Goal: Task Accomplishment & Management: Manage account settings

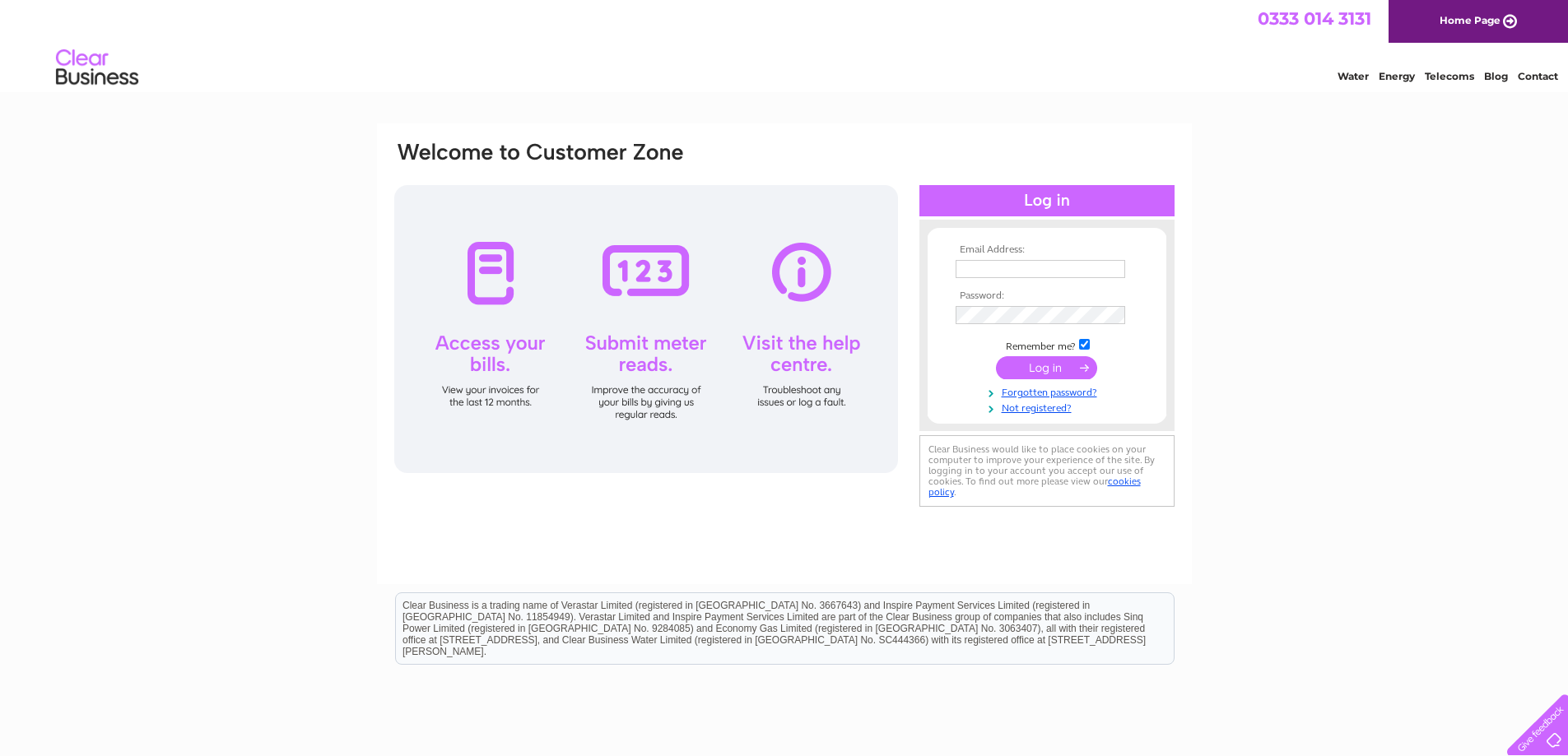
type input "[EMAIL_ADDRESS][DOMAIN_NAME]"
click at [944, 317] on form "Email Address: k2204@hotmail.co.uk Password:" at bounding box center [1047, 330] width 239 height 172
click at [1300, 402] on div "Email Address: k2204@hotmail.co.uk Password:" at bounding box center [784, 494] width 1568 height 742
click at [1043, 372] on input "submit" at bounding box center [1046, 367] width 101 height 23
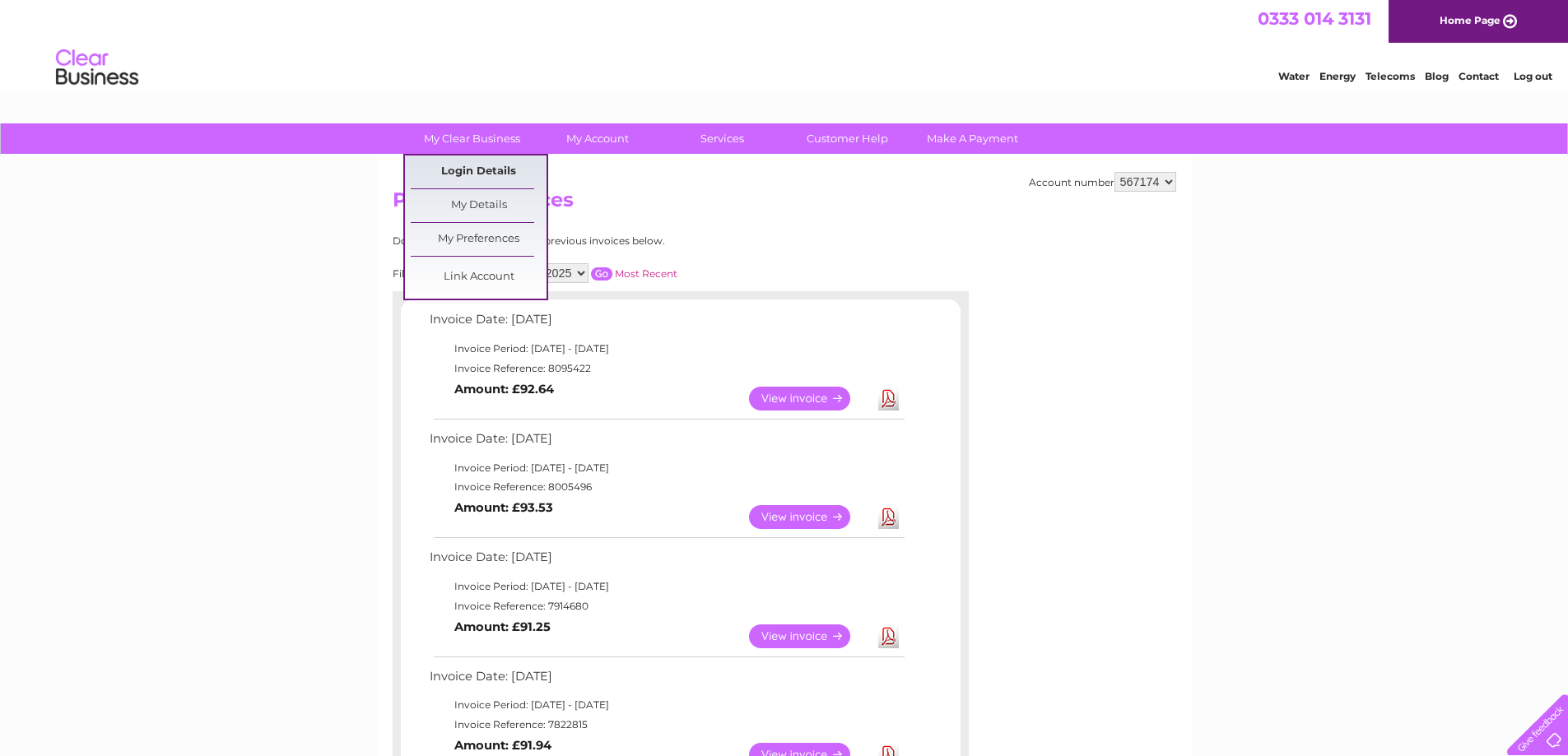
click at [477, 164] on link "Login Details" at bounding box center [478, 172] width 136 height 33
click at [466, 205] on link "My Details" at bounding box center [478, 206] width 136 height 33
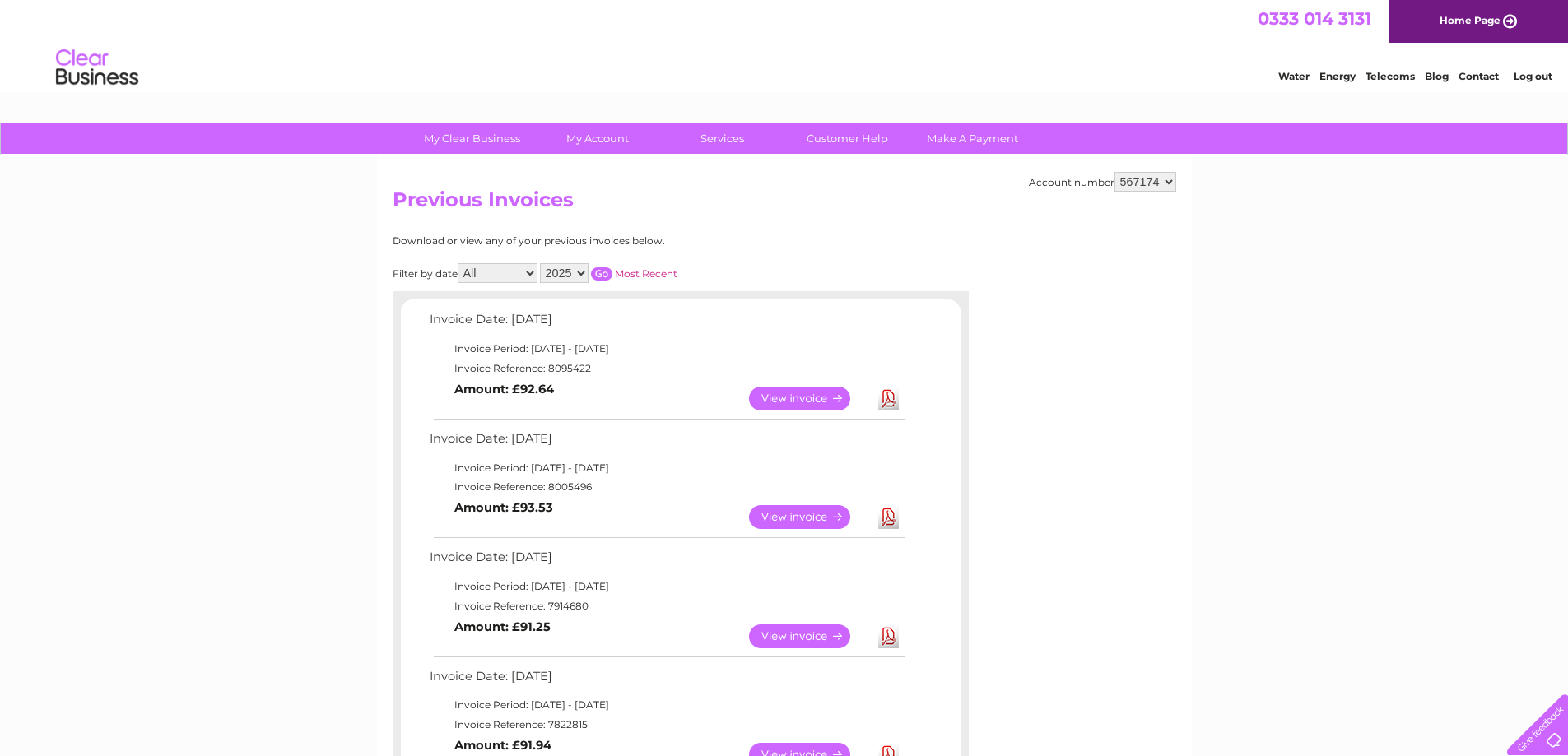
click at [1535, 73] on link "Log out" at bounding box center [1533, 76] width 39 height 12
